Goal: Task Accomplishment & Management: Manage account settings

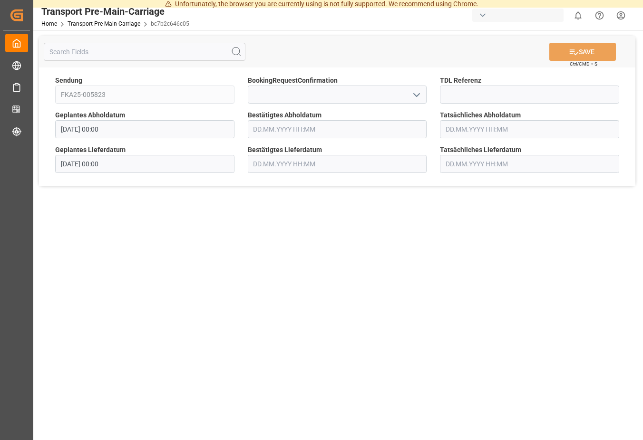
click at [494, 252] on main "SAVE Ctrl/CMD + S Sendung FKA25-005823 BookingRequestConfirmation TDL Referenz …" at bounding box center [336, 232] width 607 height 404
click at [361, 131] on input "text" at bounding box center [337, 129] width 179 height 18
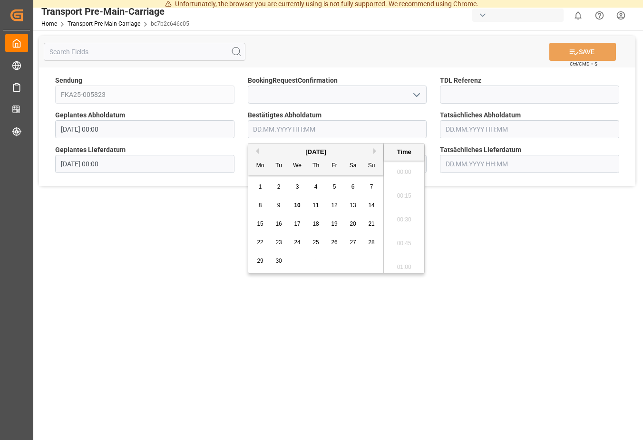
scroll to position [1072, 0]
click at [312, 225] on div "18" at bounding box center [316, 224] width 12 height 11
type input "[DATE] 00:00"
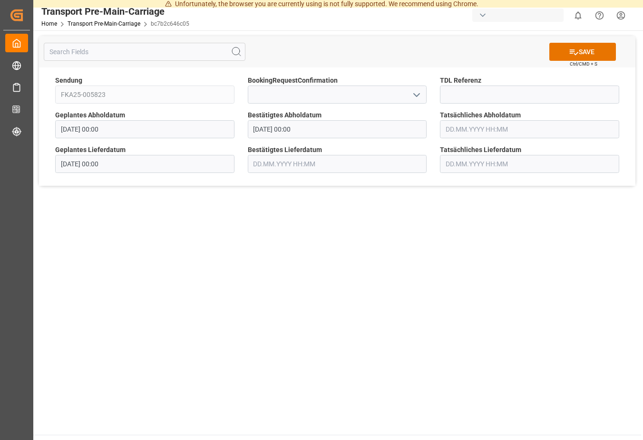
click at [147, 220] on main "SAVE Ctrl/CMD + S Sendung FKA25-005823 BookingRequestConfirmation TDL Referenz …" at bounding box center [336, 232] width 607 height 404
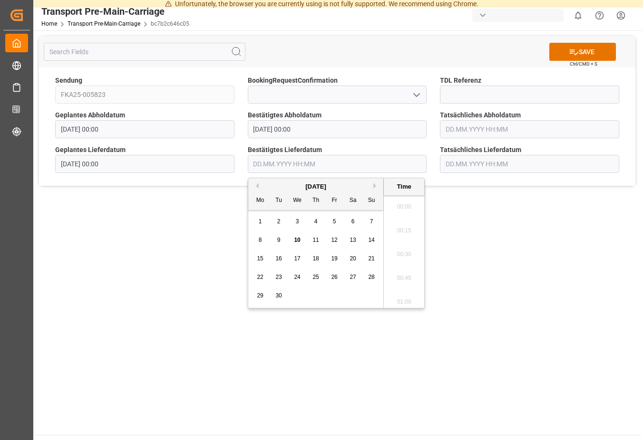
click at [274, 168] on input "text" at bounding box center [337, 164] width 179 height 18
click at [265, 277] on div "22" at bounding box center [260, 277] width 12 height 11
type input "[DATE] 00:00"
click at [195, 280] on main "SAVE Ctrl/CMD + S Sendung FKA25-005823 BookingRequestConfirmation TDL Referenz …" at bounding box center [336, 232] width 607 height 404
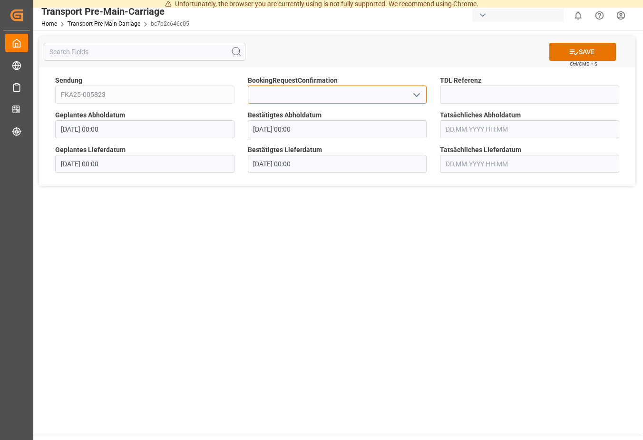
click at [368, 101] on input at bounding box center [337, 95] width 179 height 18
click at [416, 96] on polyline "open menu" at bounding box center [416, 95] width 6 height 3
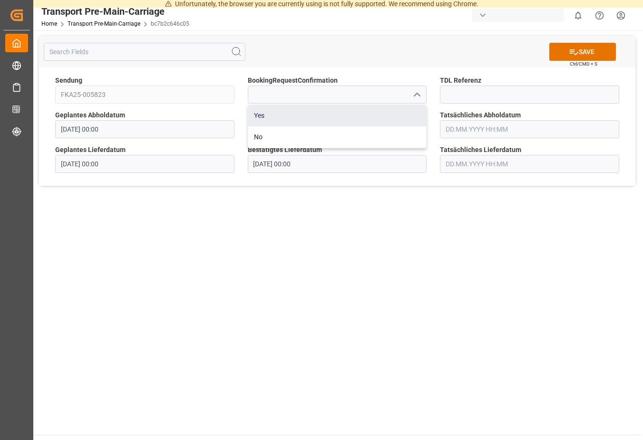
click at [260, 114] on div "Yes" at bounding box center [337, 115] width 178 height 21
type input "Yes"
